Goal: Transaction & Acquisition: Book appointment/travel/reservation

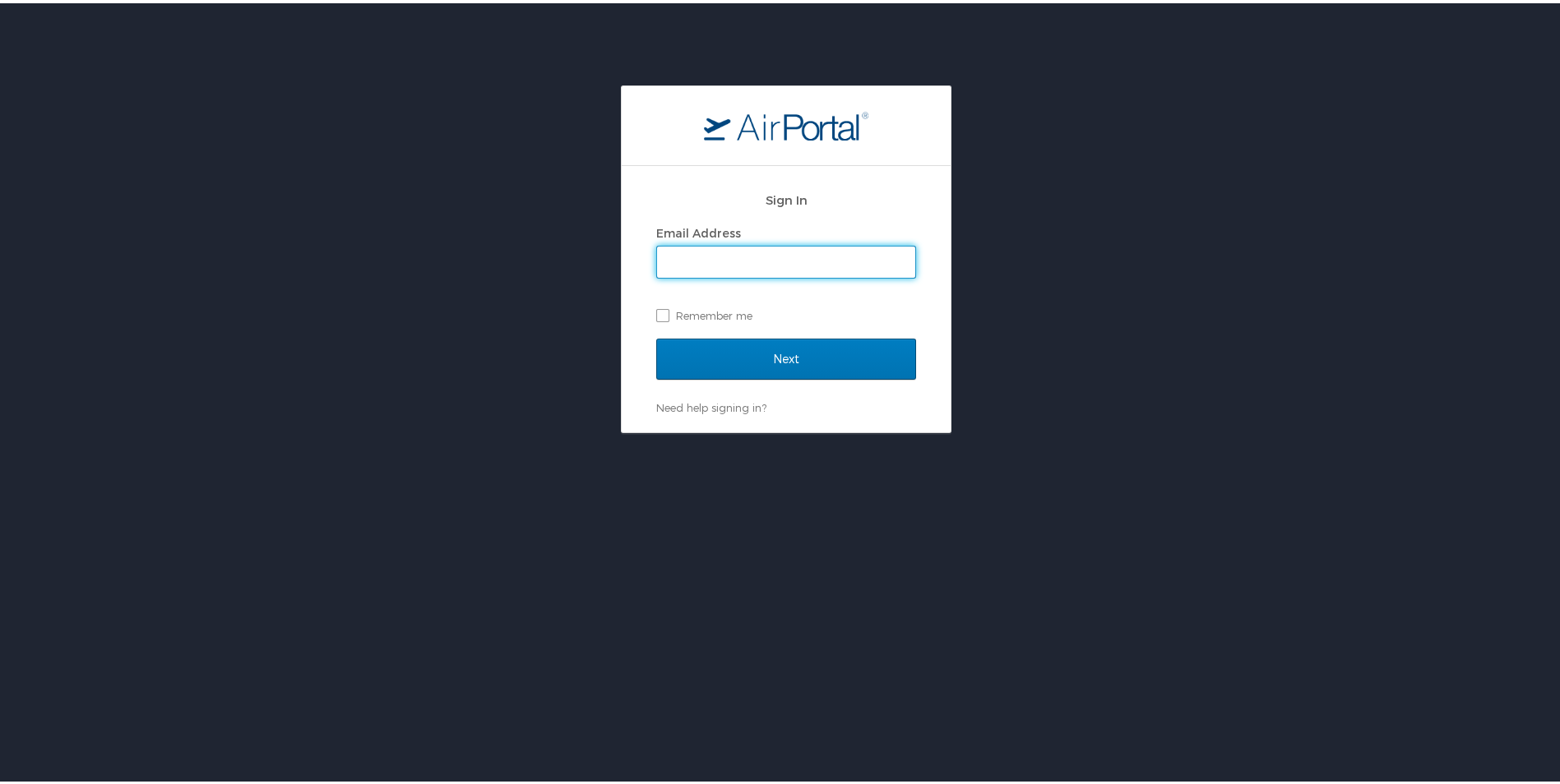
click at [837, 268] on input "Email Address" at bounding box center [786, 259] width 258 height 32
type input "[PERSON_NAME][EMAIL_ADDRESS][PERSON_NAME][DOMAIN_NAME]"
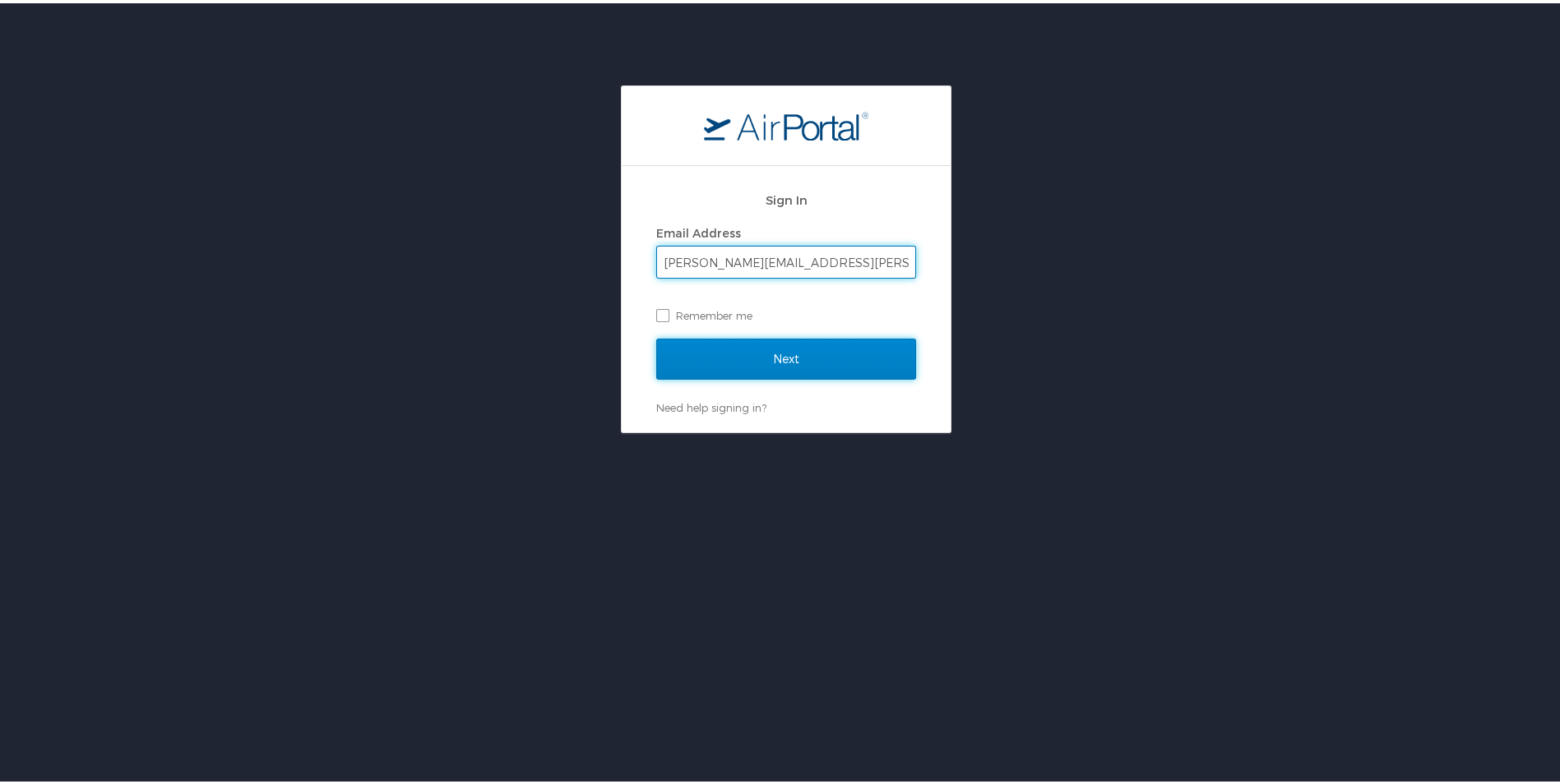
click at [769, 345] on input "Next" at bounding box center [786, 356] width 260 height 41
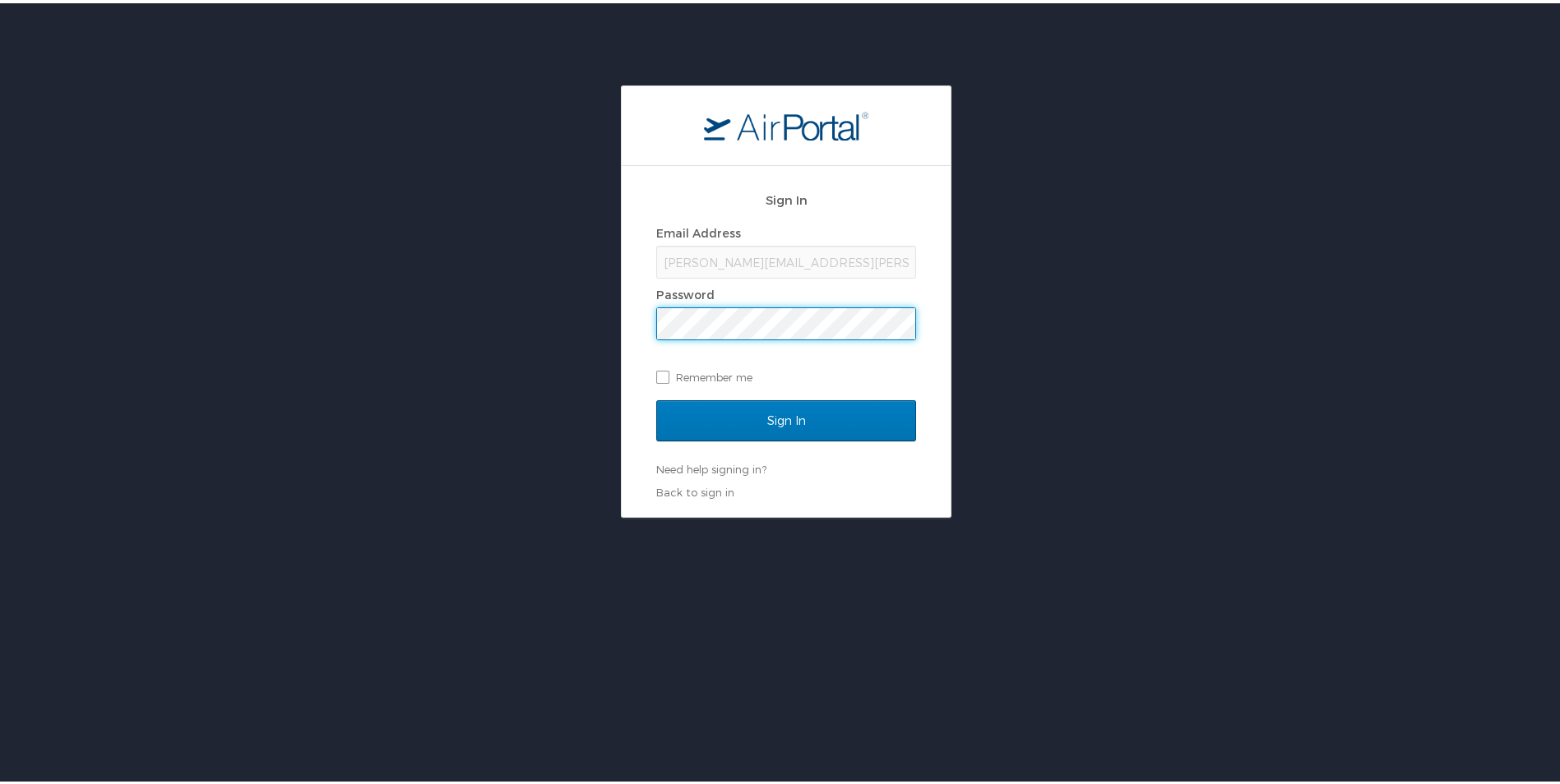
click at [656, 398] on input "Sign In" at bounding box center [786, 418] width 260 height 41
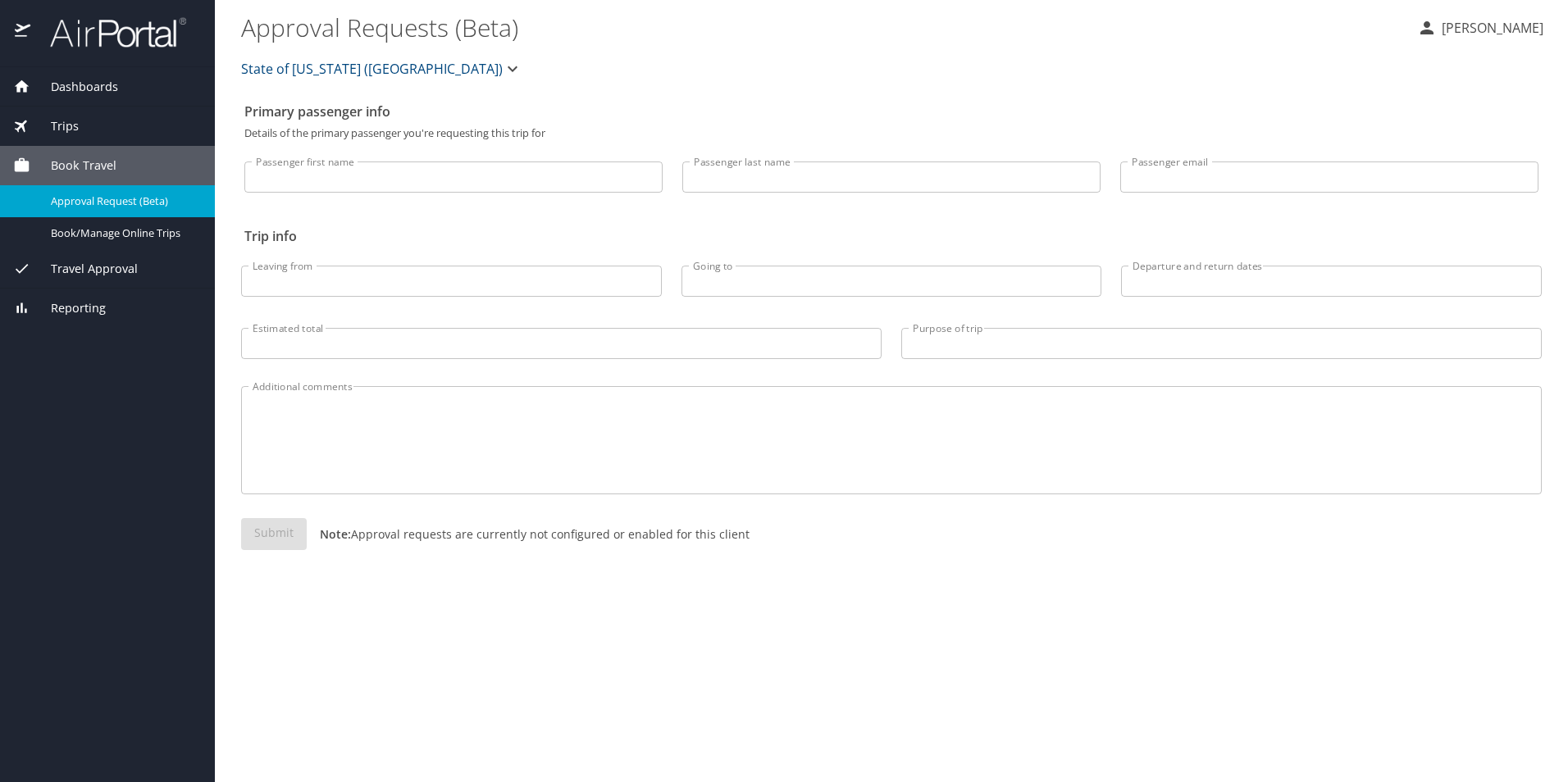
click at [85, 130] on div "Trips" at bounding box center [107, 126] width 188 height 18
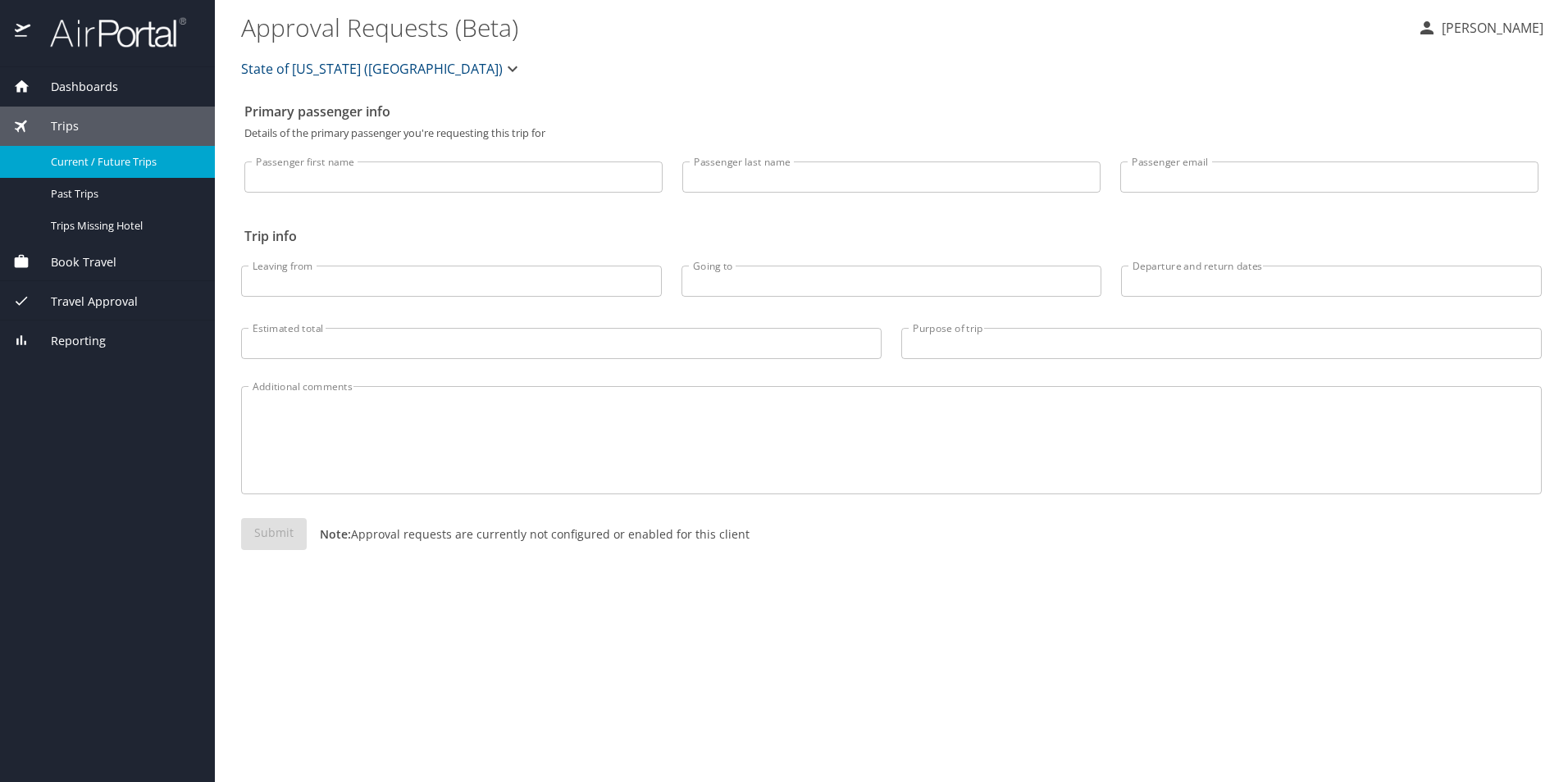
click at [87, 159] on span "Current / Future Trips" at bounding box center [123, 162] width 144 height 15
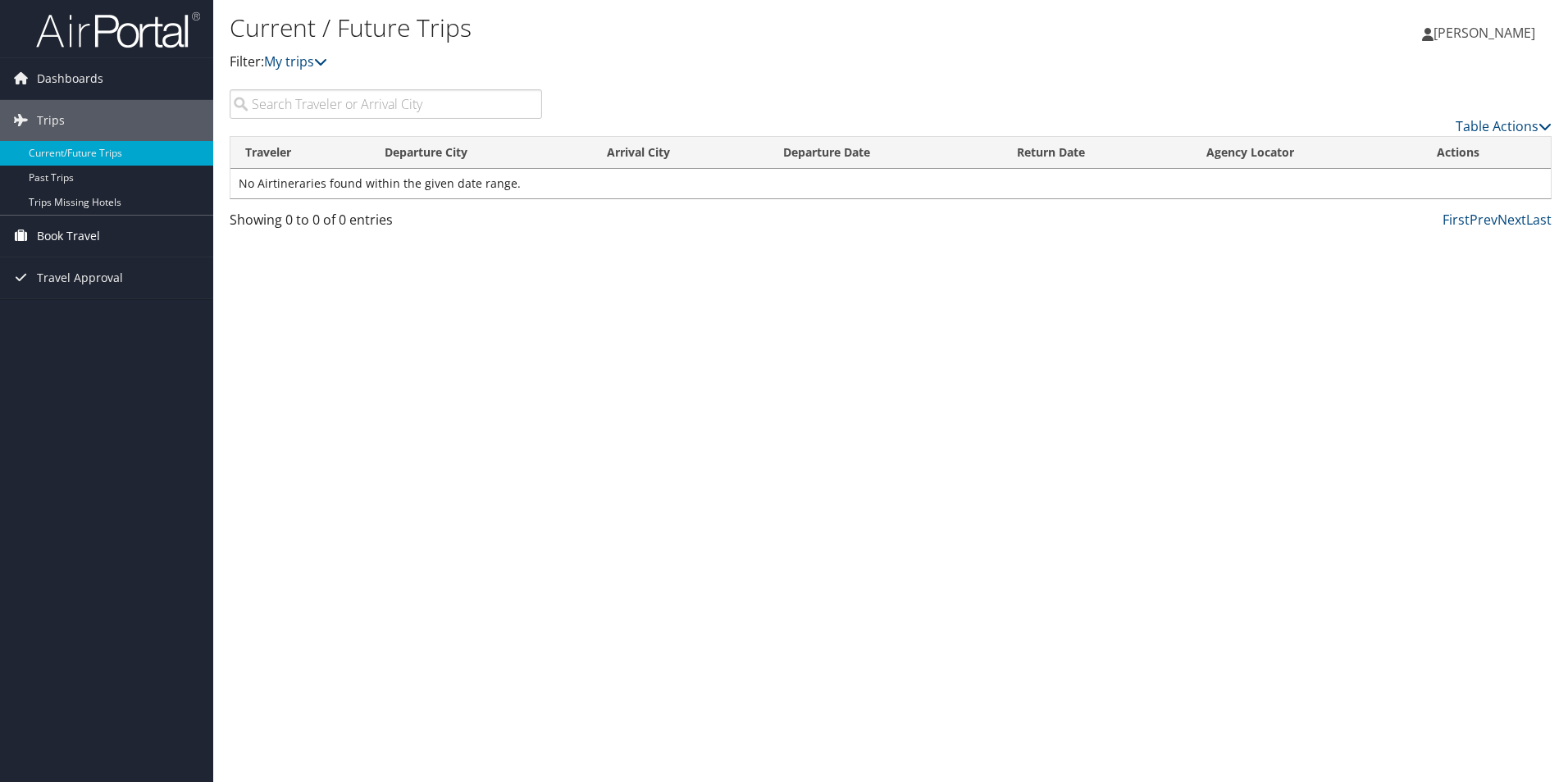
click at [99, 230] on span "Book Travel" at bounding box center [68, 236] width 63 height 41
click at [419, 361] on div "Current / Future Trips Filter: My trips Morgan Patton Morgan Patton My Settings…" at bounding box center [890, 391] width 1355 height 782
click at [88, 238] on span "Book Travel" at bounding box center [68, 236] width 63 height 41
click at [99, 320] on link "Book/Manage Online Trips" at bounding box center [107, 318] width 213 height 25
